Goal: Navigation & Orientation: Find specific page/section

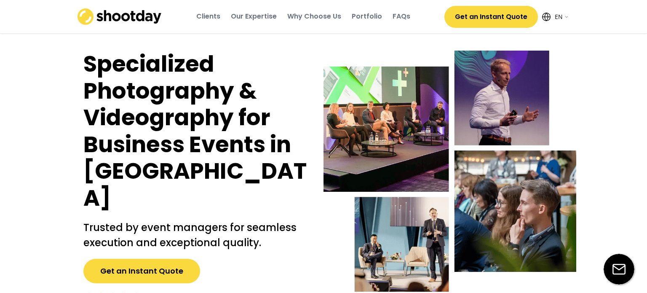
select select ""en""
click at [133, 20] on img at bounding box center [120, 16] width 84 height 16
click at [96, 13] on img at bounding box center [120, 16] width 84 height 16
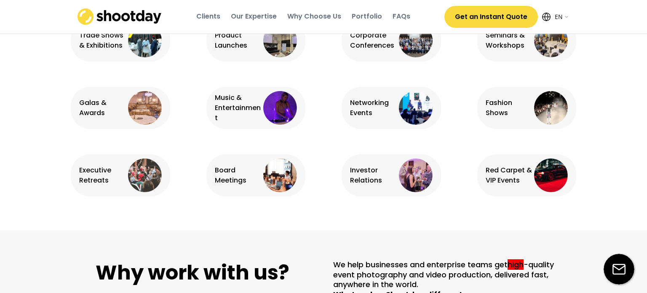
scroll to position [27, 0]
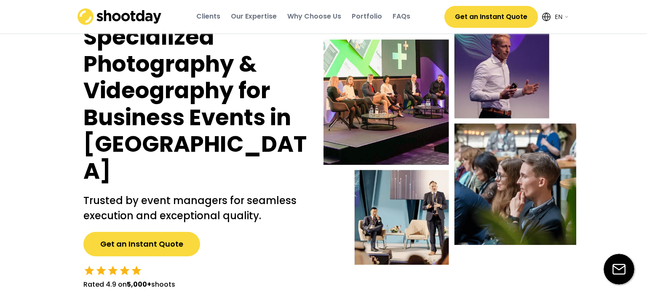
click at [84, 15] on img at bounding box center [120, 16] width 84 height 16
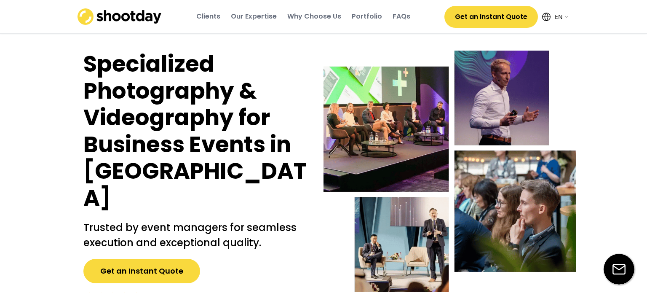
click at [114, 19] on img at bounding box center [120, 16] width 84 height 16
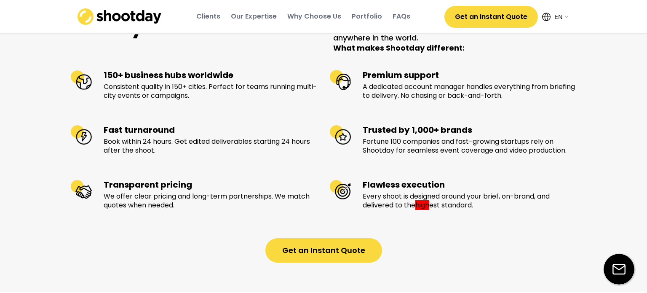
scroll to position [1077, 0]
